Goal: Task Accomplishment & Management: Use online tool/utility

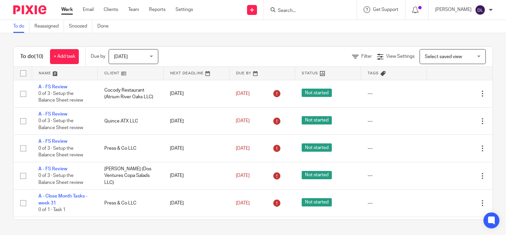
click at [45, 69] on link at bounding box center [65, 73] width 66 height 13
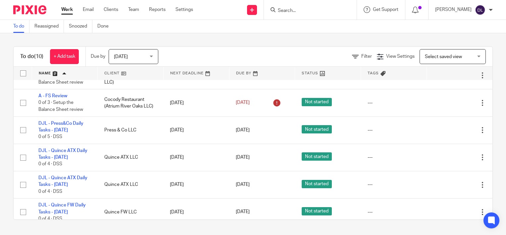
scroll to position [99, 0]
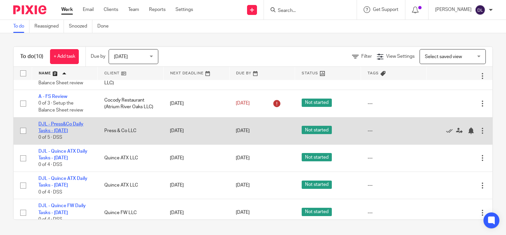
click at [61, 123] on link "DJL - Press&Co Daily Tasks - [DATE]" at bounding box center [60, 127] width 45 height 11
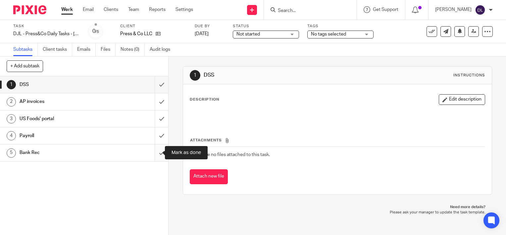
click at [158, 148] on input "submit" at bounding box center [84, 152] width 168 height 17
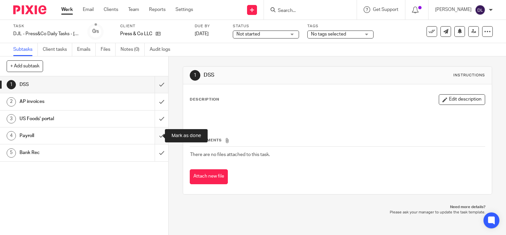
click at [158, 137] on input "submit" at bounding box center [84, 135] width 168 height 17
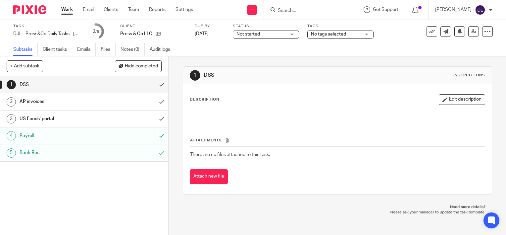
click at [155, 119] on input "submit" at bounding box center [84, 118] width 168 height 17
click at [156, 101] on input "submit" at bounding box center [84, 101] width 168 height 17
click at [156, 84] on input "submit" at bounding box center [84, 84] width 168 height 17
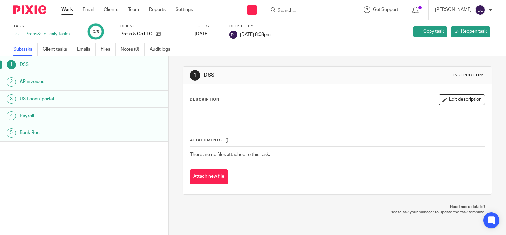
click at [69, 6] on div "Work Email Clients Team Reports Settings Work Email Clients Team Reports Settin…" at bounding box center [129, 10] width 148 height 20
click at [69, 9] on link "Work" at bounding box center [67, 9] width 12 height 7
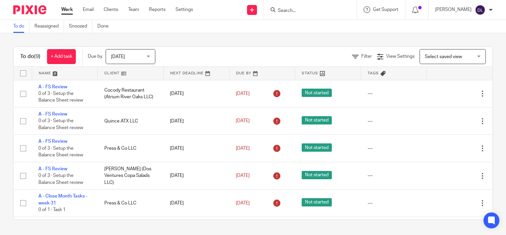
scroll to position [107, 0]
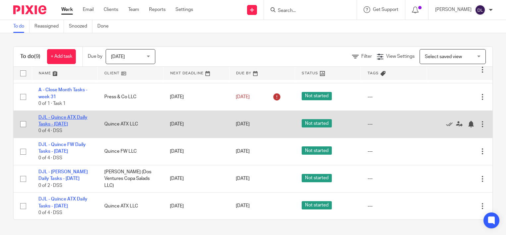
click at [72, 118] on link "DJL - Quince ATX Daily Tasks - [DATE]" at bounding box center [62, 120] width 49 height 11
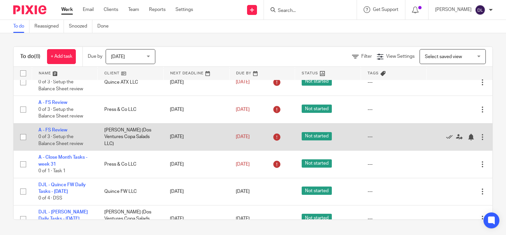
scroll to position [80, 0]
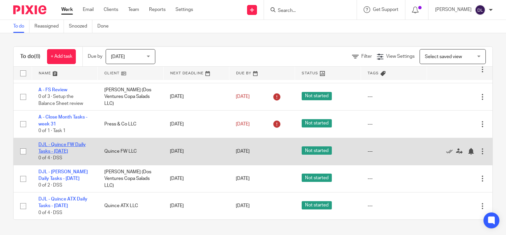
click at [65, 152] on link "DJL - Quince FW Daily Tasks - [DATE]" at bounding box center [61, 147] width 47 height 11
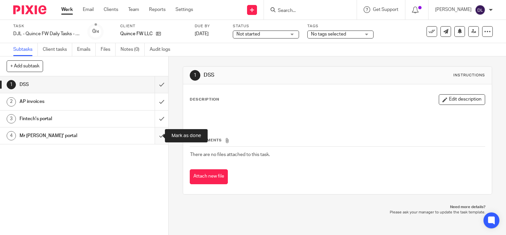
click at [156, 134] on input "submit" at bounding box center [84, 135] width 168 height 17
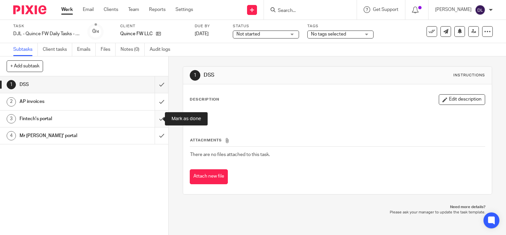
click at [156, 119] on input "submit" at bounding box center [84, 118] width 168 height 17
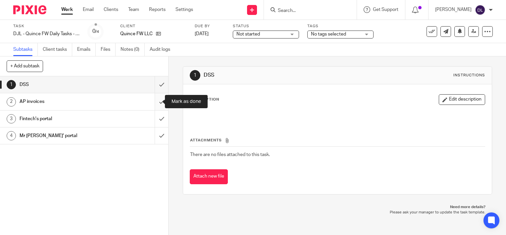
drag, startPoint x: 156, startPoint y: 99, endPoint x: 156, endPoint y: 81, distance: 17.6
click at [156, 99] on input "submit" at bounding box center [84, 101] width 168 height 17
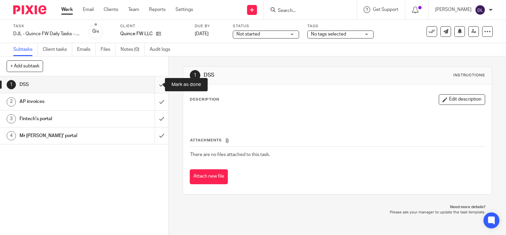
click at [157, 81] on input "submit" at bounding box center [84, 84] width 168 height 17
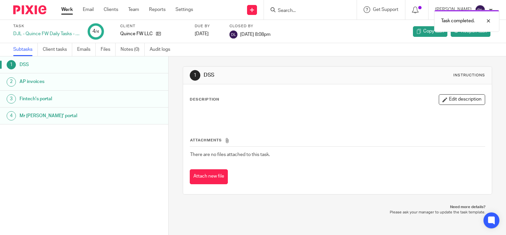
click at [69, 9] on link "Work" at bounding box center [67, 9] width 12 height 7
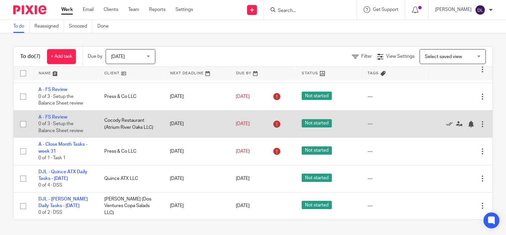
scroll to position [53, 0]
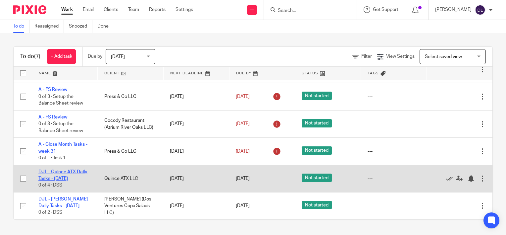
click at [78, 172] on link "DJL - Quince ATX Daily Tasks - [DATE]" at bounding box center [62, 174] width 49 height 11
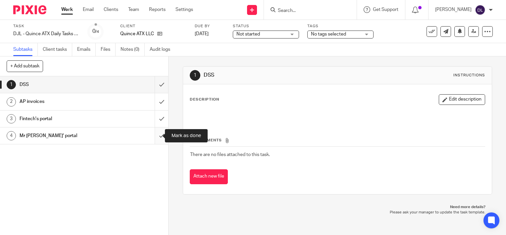
click at [160, 136] on input "submit" at bounding box center [84, 135] width 168 height 17
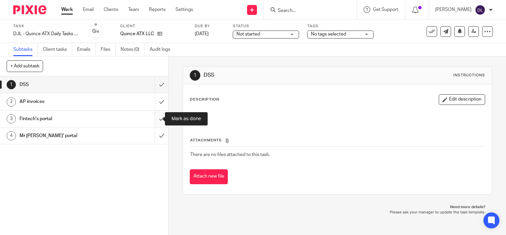
drag, startPoint x: 157, startPoint y: 120, endPoint x: 156, endPoint y: 114, distance: 5.7
click at [157, 120] on input "submit" at bounding box center [84, 118] width 168 height 17
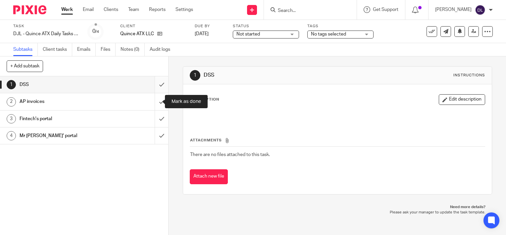
drag, startPoint x: 155, startPoint y: 100, endPoint x: 155, endPoint y: 84, distance: 15.9
click at [155, 100] on input "submit" at bounding box center [84, 101] width 168 height 17
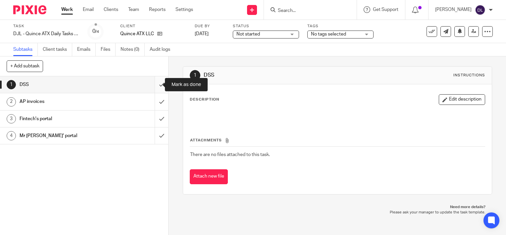
click at [155, 84] on input "submit" at bounding box center [84, 84] width 168 height 17
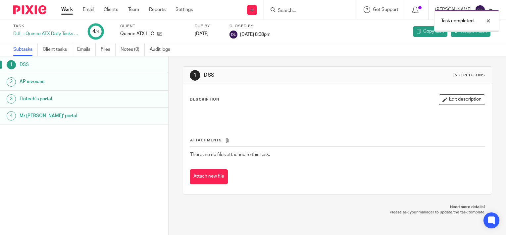
click at [64, 12] on link "Work" at bounding box center [67, 9] width 12 height 7
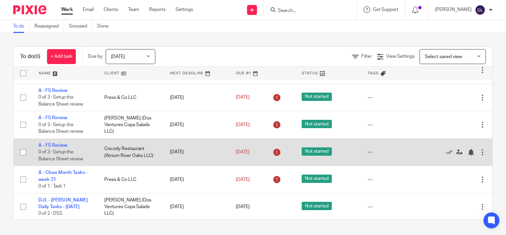
scroll to position [25, 0]
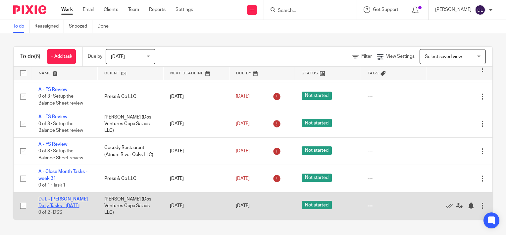
click at [67, 205] on link "DJL - [PERSON_NAME] Daily Tasks - [DATE]" at bounding box center [62, 201] width 49 height 11
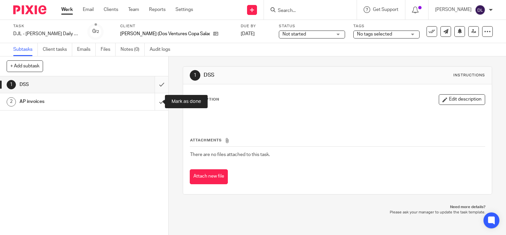
drag, startPoint x: 154, startPoint y: 103, endPoint x: 154, endPoint y: 90, distance: 12.6
click at [154, 102] on input "submit" at bounding box center [84, 101] width 168 height 17
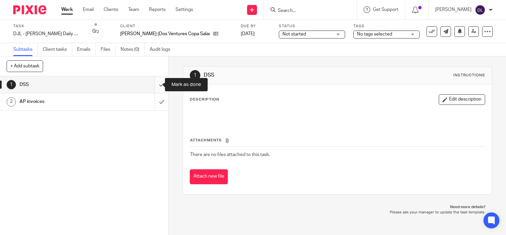
click at [154, 87] on input "submit" at bounding box center [84, 84] width 168 height 17
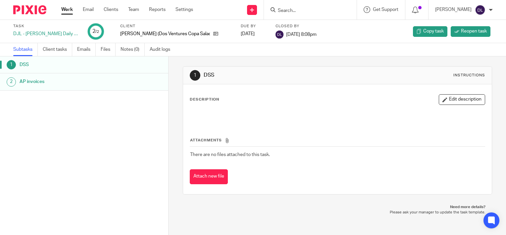
click at [68, 12] on link "Work" at bounding box center [67, 9] width 12 height 7
